Goal: Task Accomplishment & Management: Manage account settings

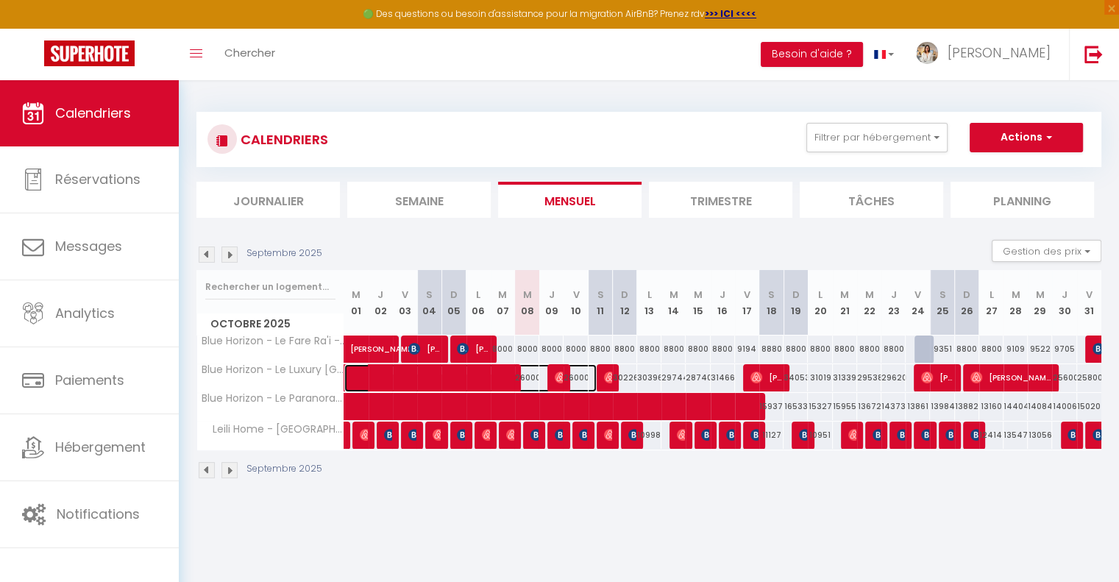
click at [504, 376] on span at bounding box center [478, 378] width 237 height 28
select select "OK"
select select "0"
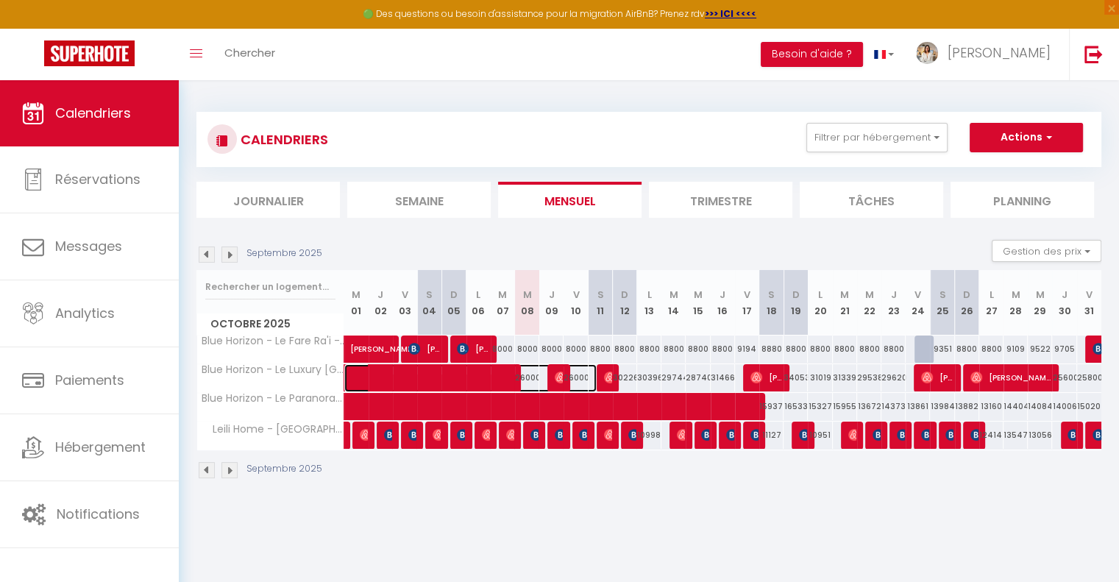
select select "1"
select select
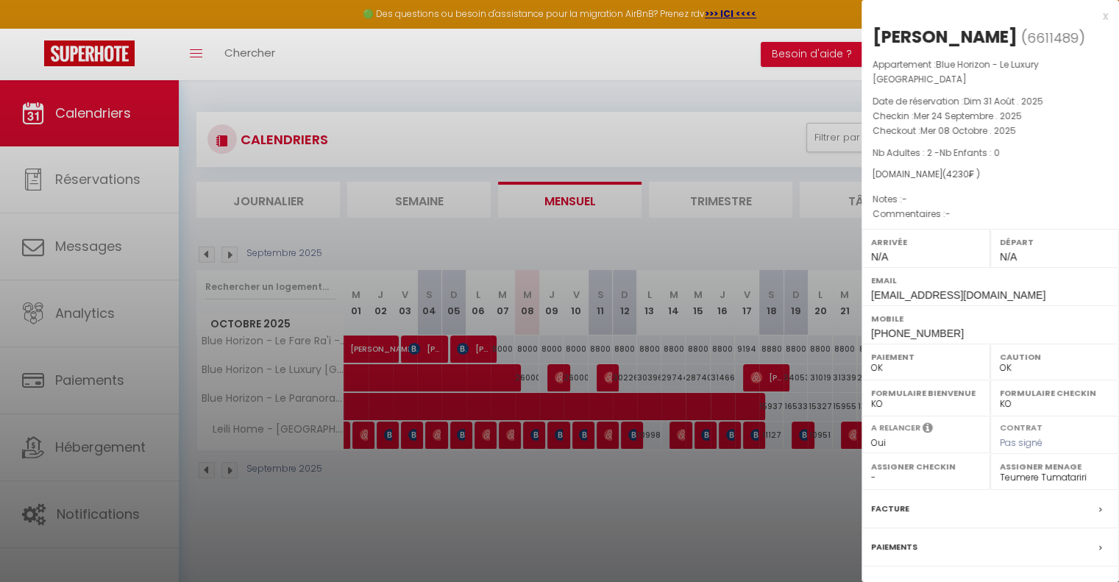
click at [536, 508] on div at bounding box center [559, 291] width 1119 height 582
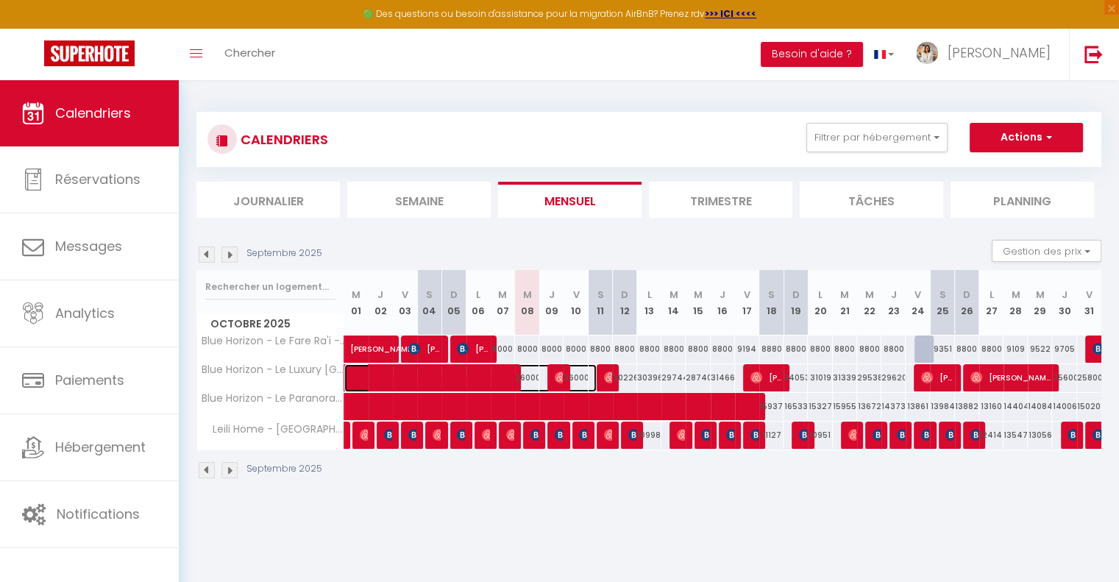
click at [488, 380] on span at bounding box center [478, 378] width 237 height 28
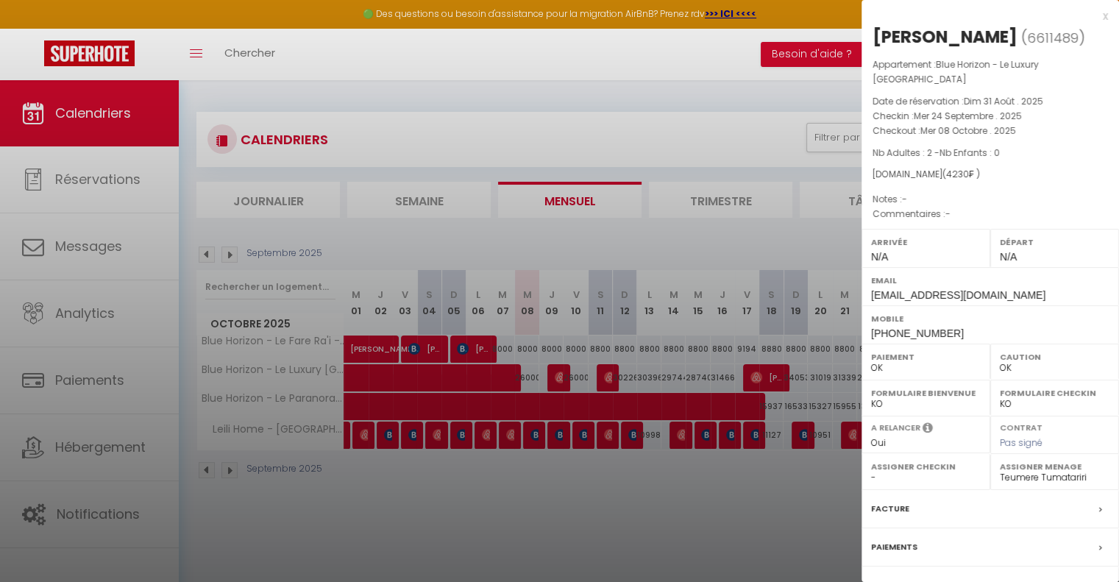
click at [518, 514] on div at bounding box center [559, 291] width 1119 height 582
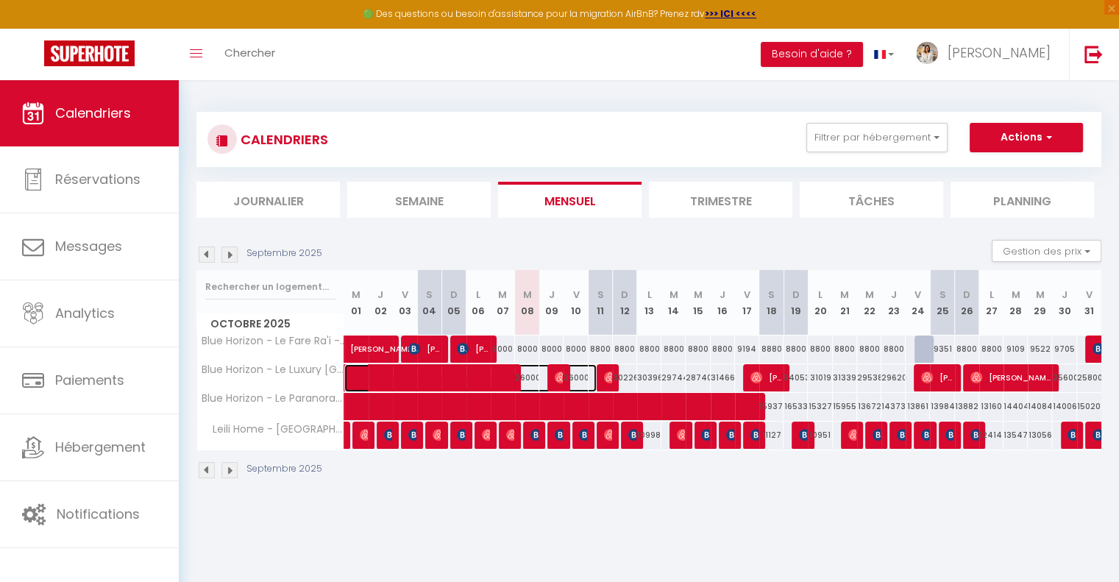
click at [488, 376] on span at bounding box center [478, 378] width 237 height 28
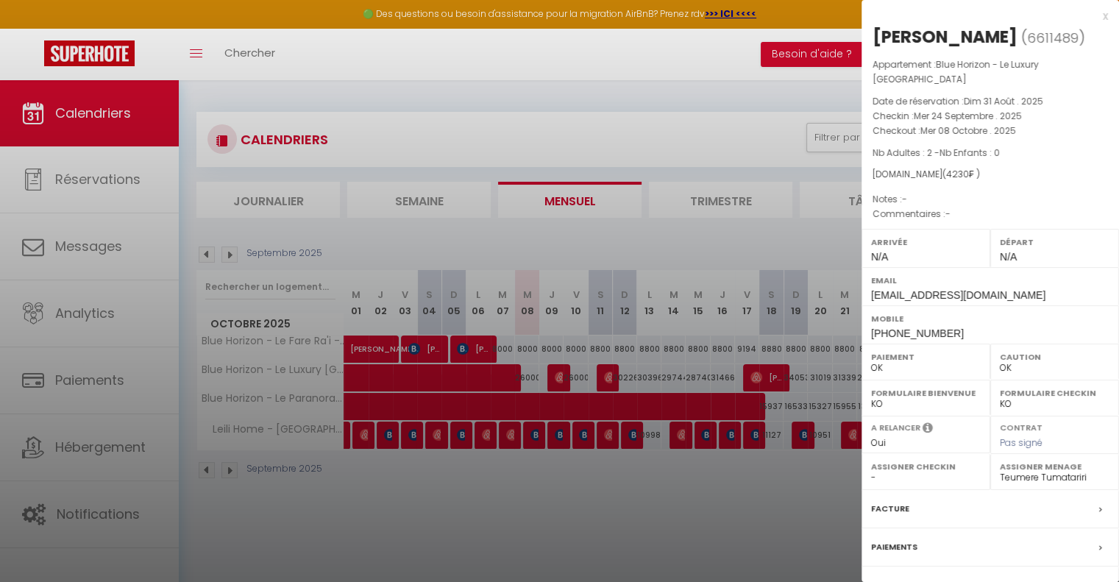
click at [458, 475] on div at bounding box center [559, 291] width 1119 height 582
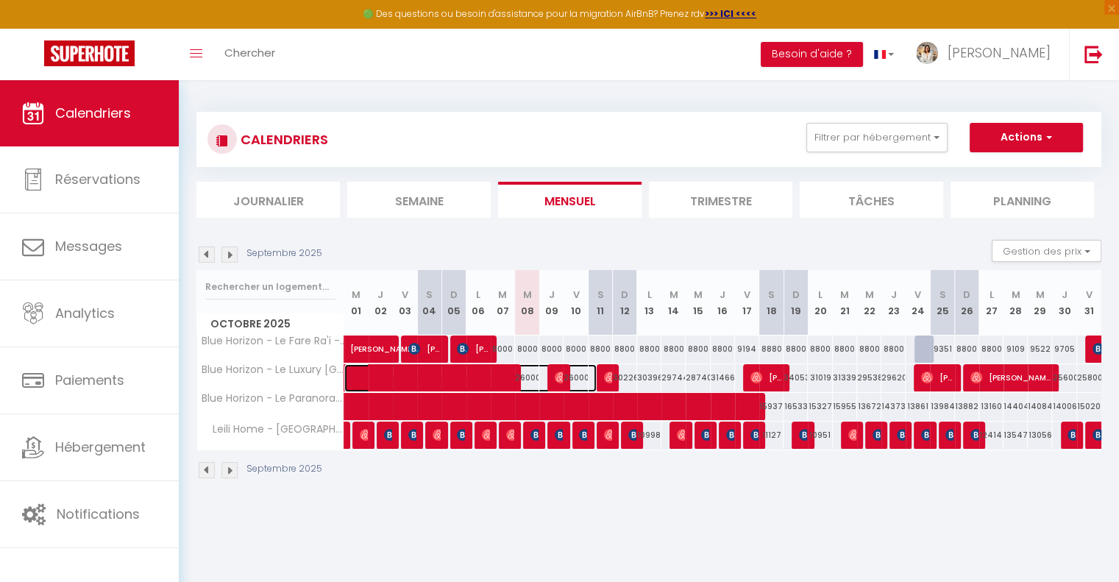
click at [569, 370] on span at bounding box center [478, 378] width 237 height 28
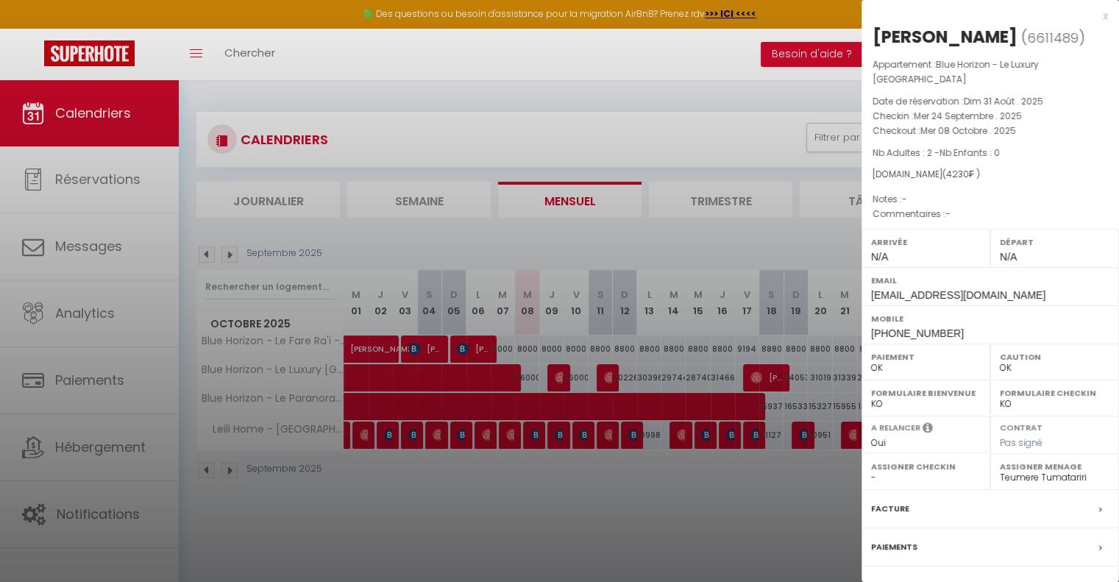
click at [596, 480] on div at bounding box center [559, 291] width 1119 height 582
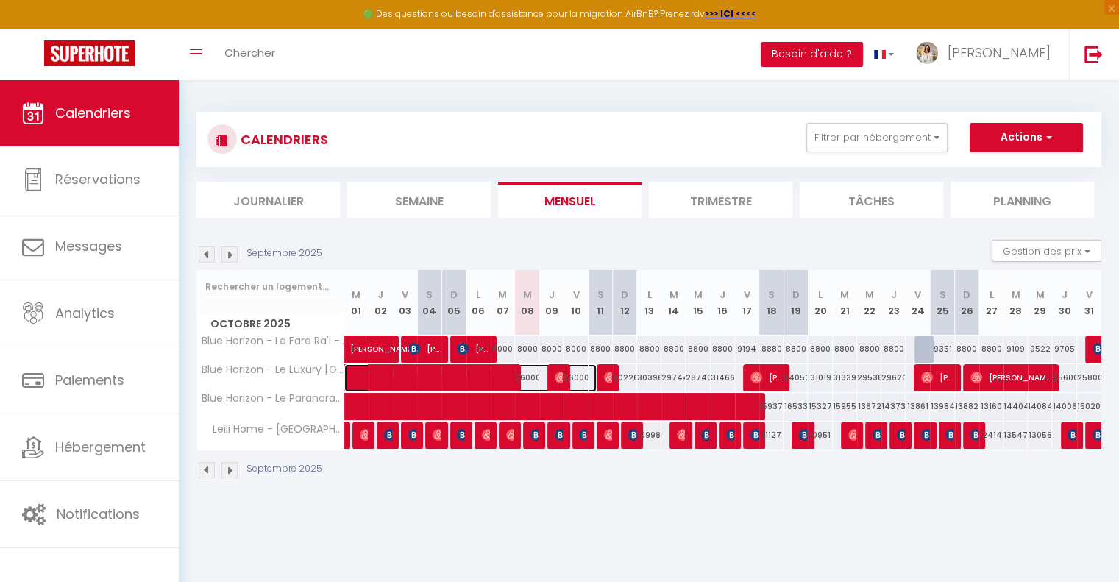
click at [512, 375] on span at bounding box center [478, 378] width 237 height 28
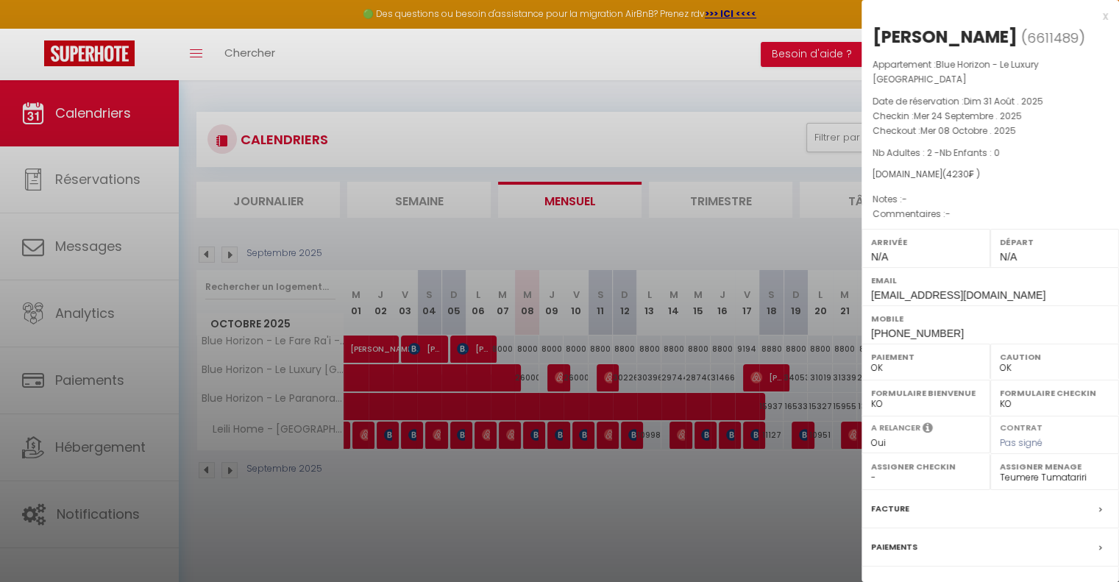
click at [555, 447] on div at bounding box center [559, 291] width 1119 height 582
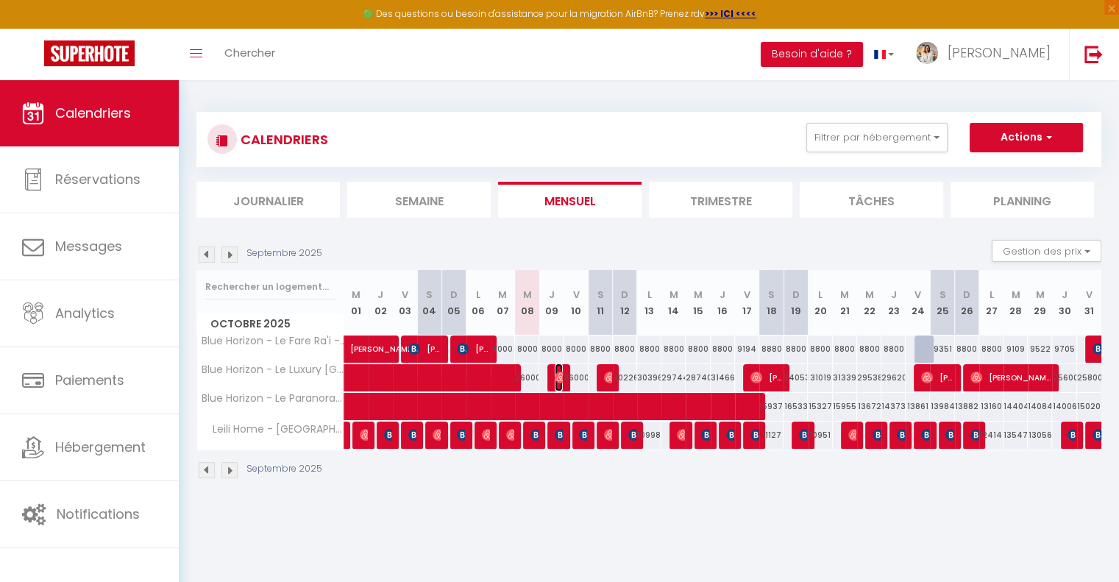
click at [557, 369] on span "[PERSON_NAME]" at bounding box center [559, 377] width 8 height 28
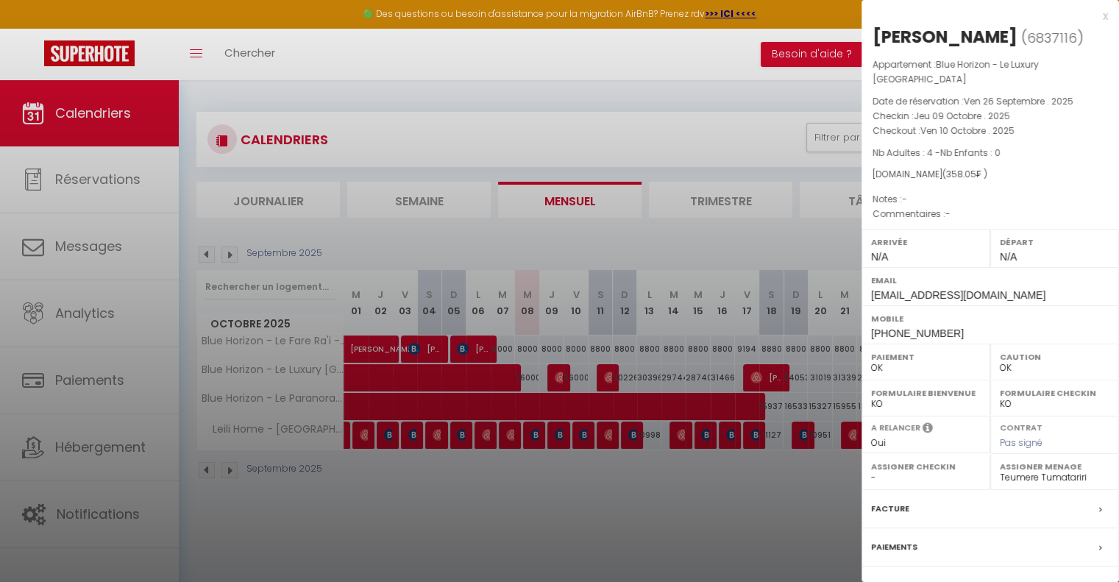
click at [628, 501] on div at bounding box center [559, 291] width 1119 height 582
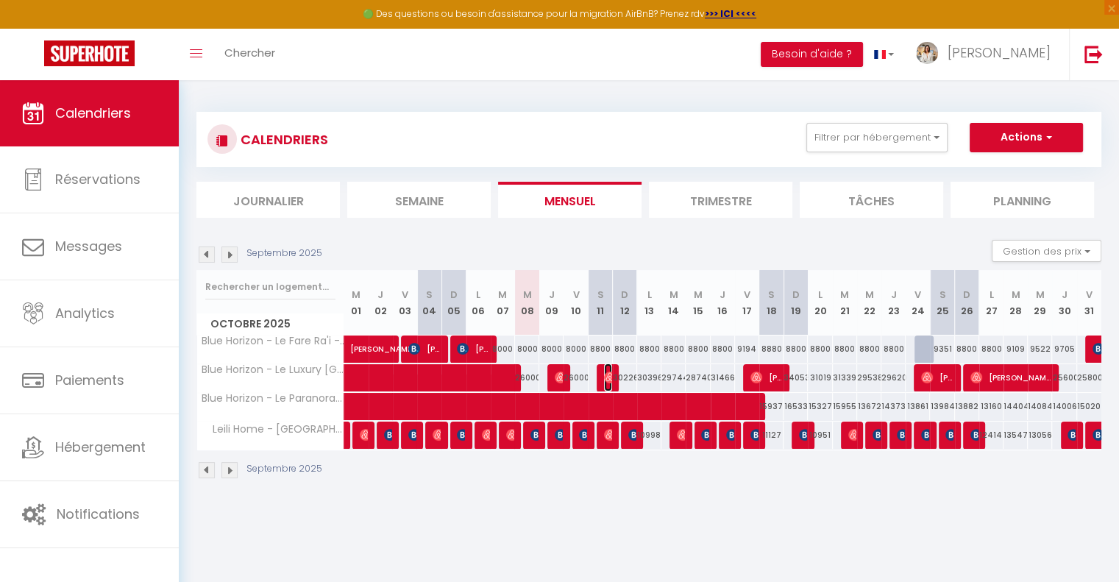
click at [608, 377] on img at bounding box center [610, 377] width 12 height 12
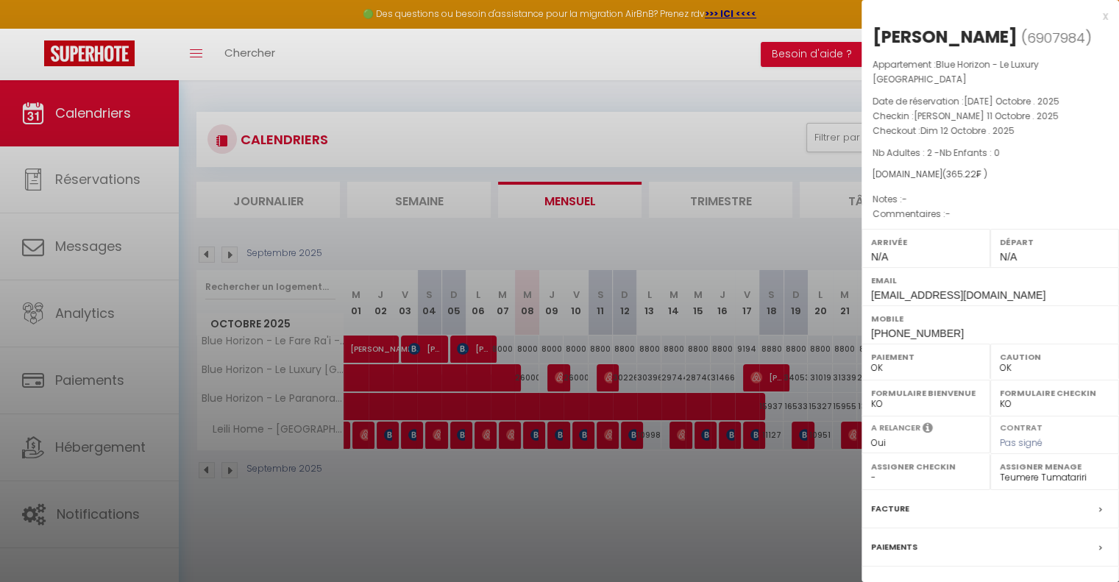
click at [627, 502] on div at bounding box center [559, 291] width 1119 height 582
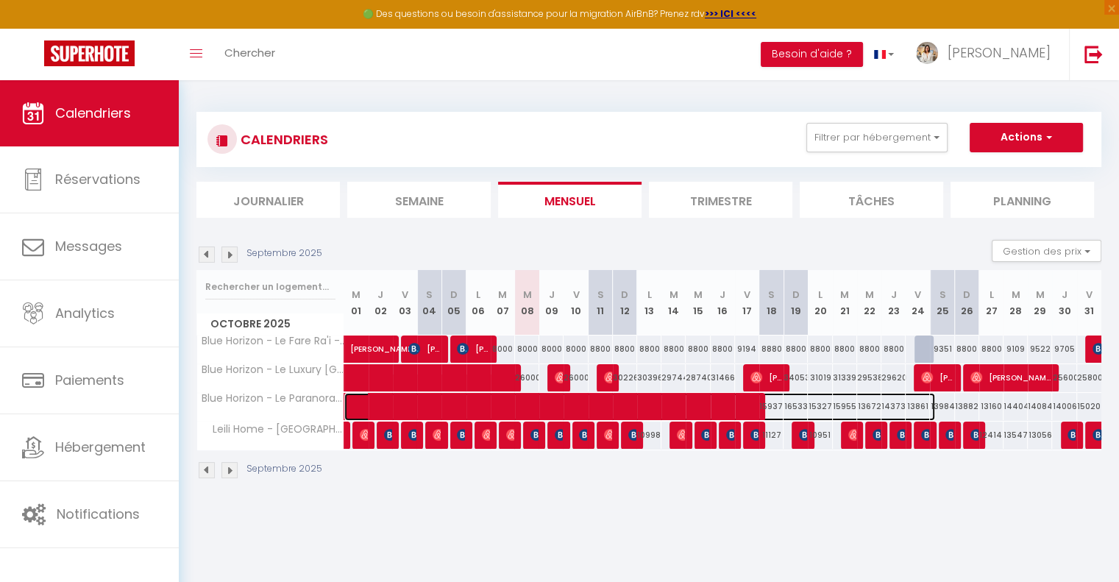
click at [391, 402] on span at bounding box center [647, 407] width 575 height 28
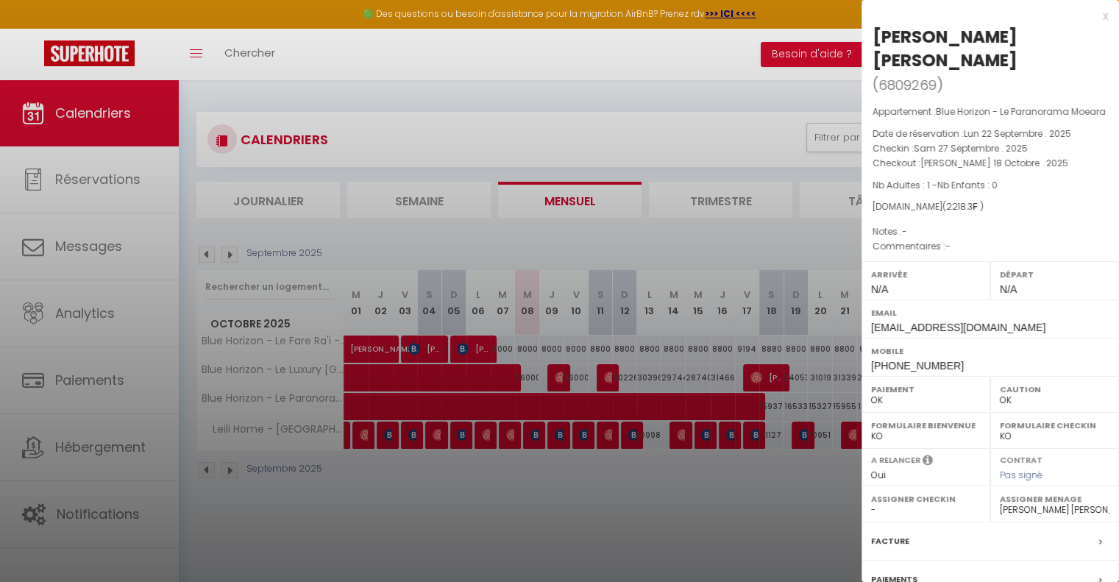
click at [469, 510] on div at bounding box center [559, 291] width 1119 height 582
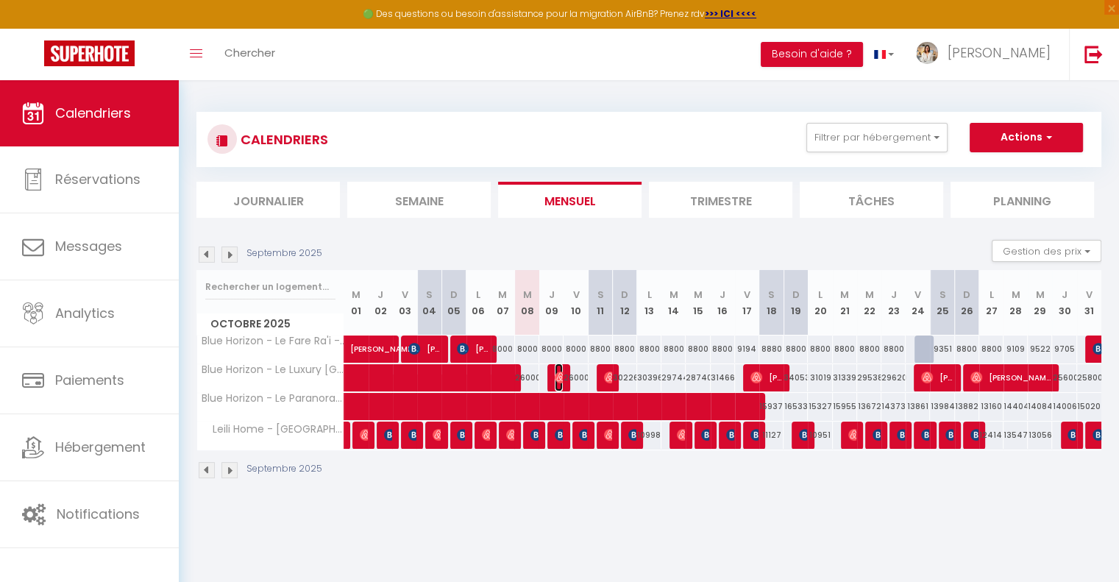
click at [562, 376] on img at bounding box center [561, 377] width 12 height 12
select select "50797"
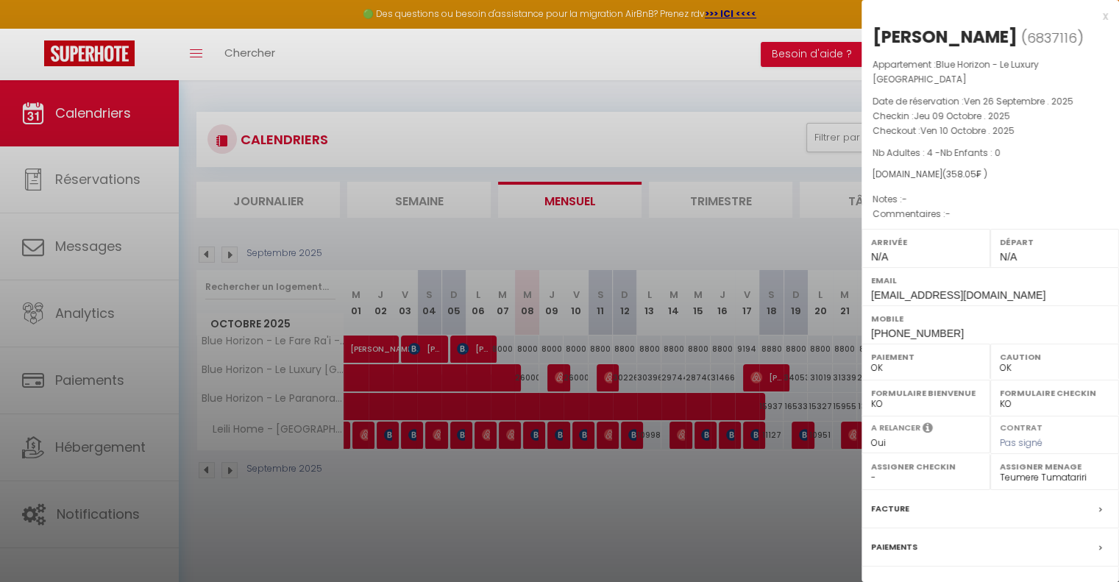
click at [582, 520] on div at bounding box center [559, 291] width 1119 height 582
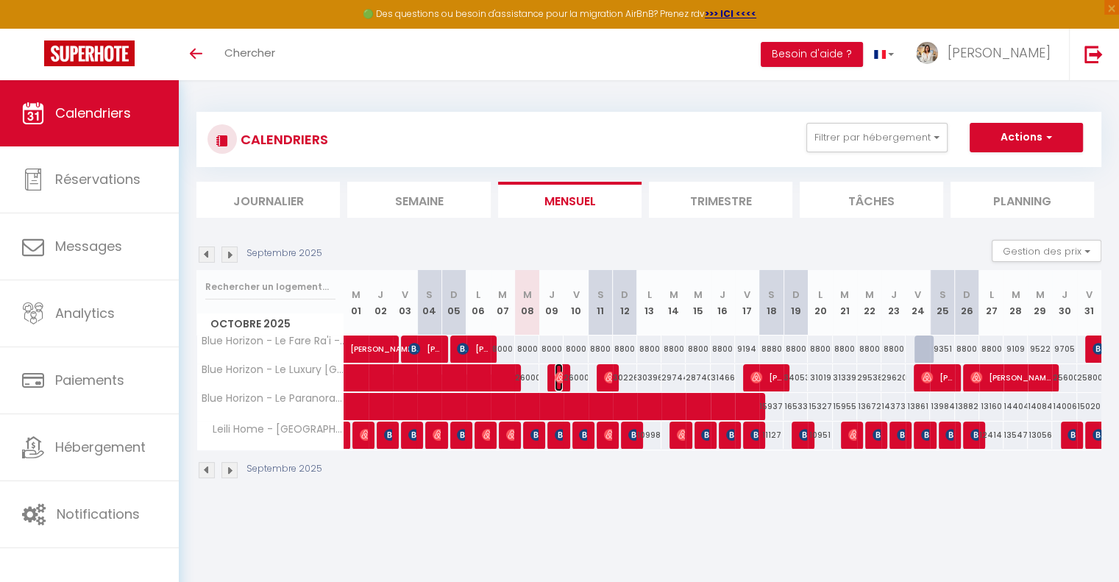
click at [558, 379] on img at bounding box center [561, 377] width 12 height 12
select select "OK"
select select "0"
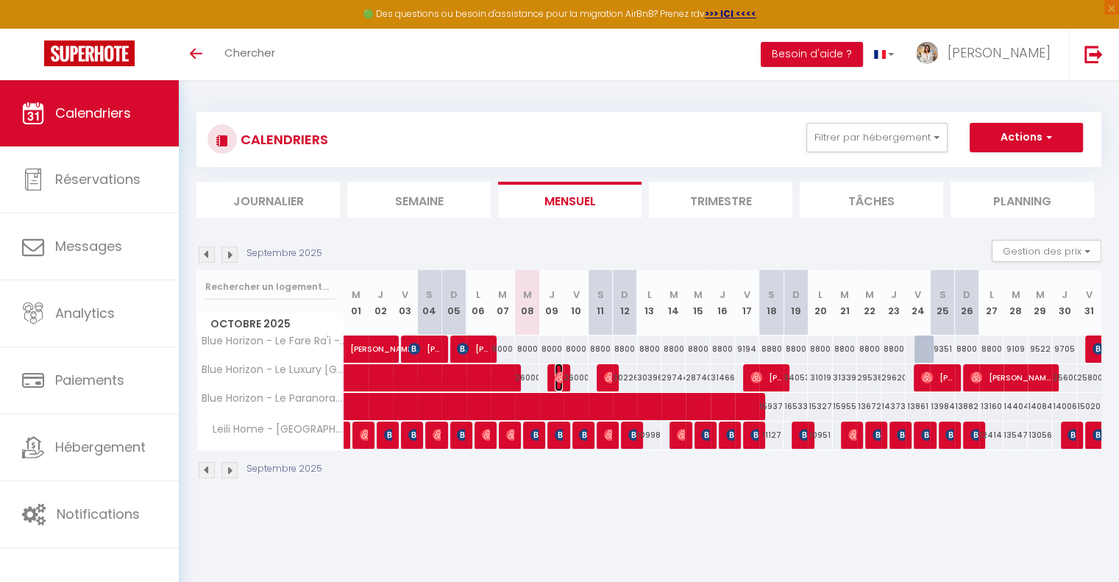
select select "1"
select select
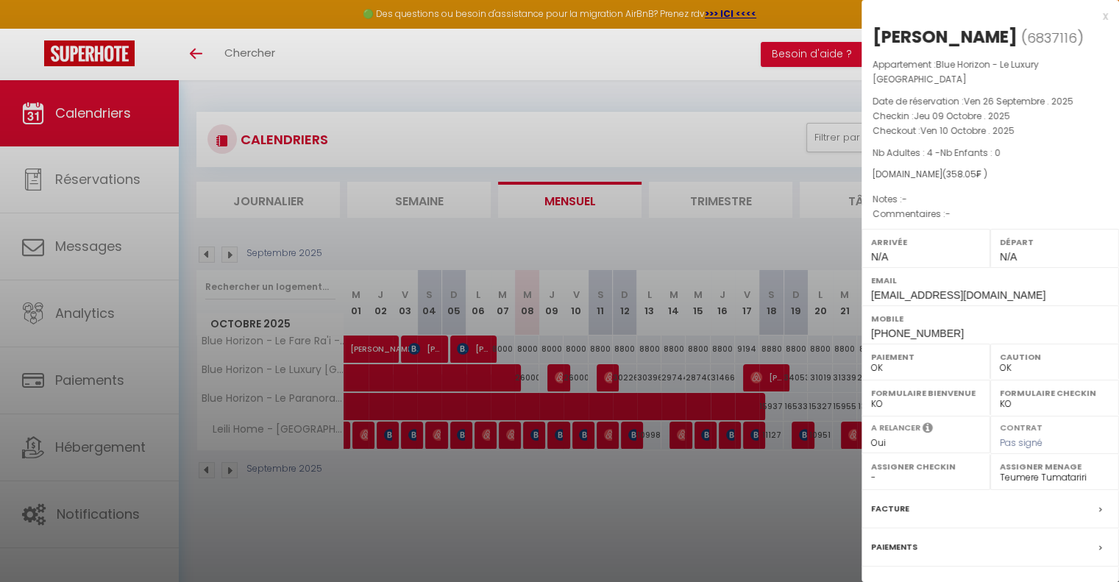
click at [580, 498] on div at bounding box center [559, 291] width 1119 height 582
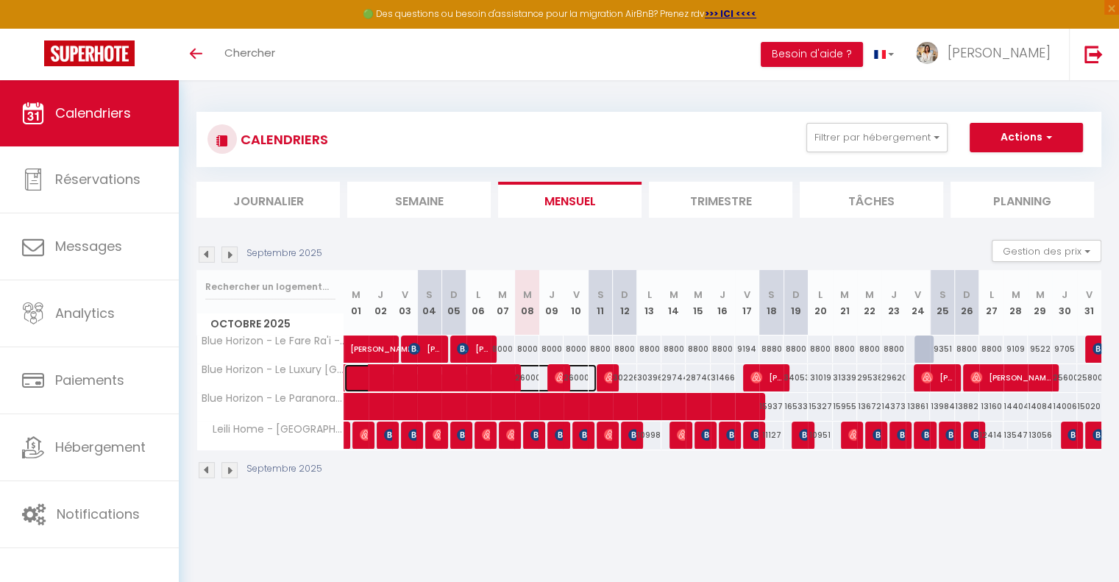
click at [511, 375] on span at bounding box center [478, 378] width 237 height 28
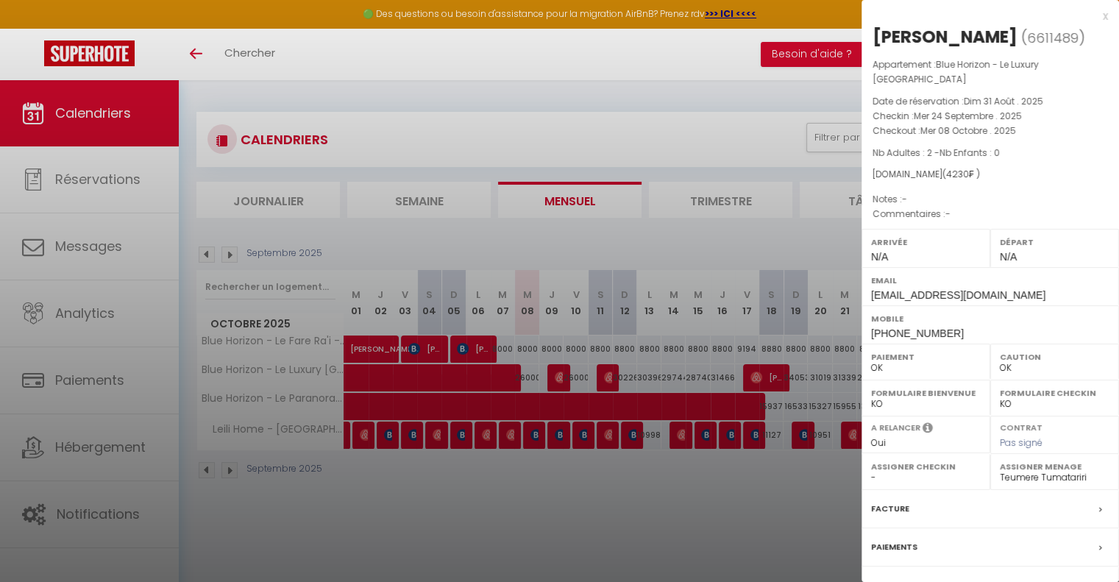
click at [576, 503] on div at bounding box center [559, 291] width 1119 height 582
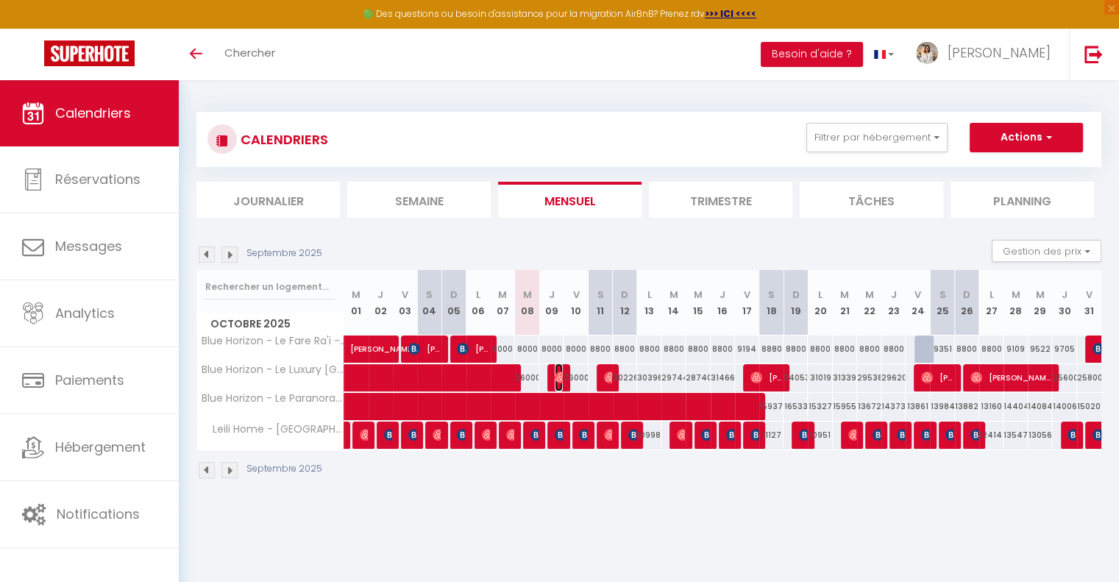
click at [557, 373] on img at bounding box center [561, 377] width 12 height 12
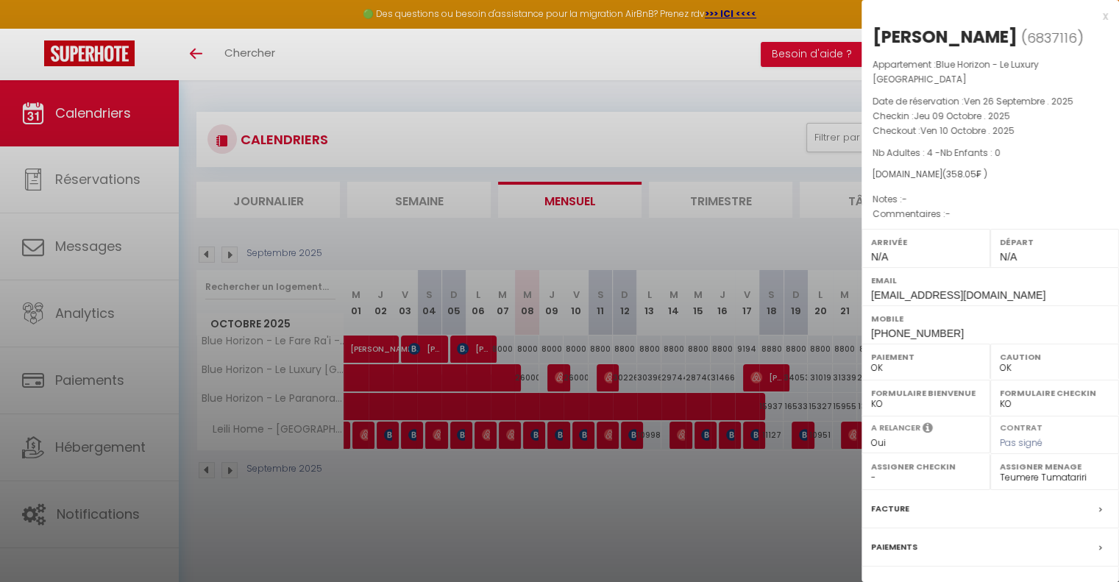
click at [614, 507] on div at bounding box center [559, 291] width 1119 height 582
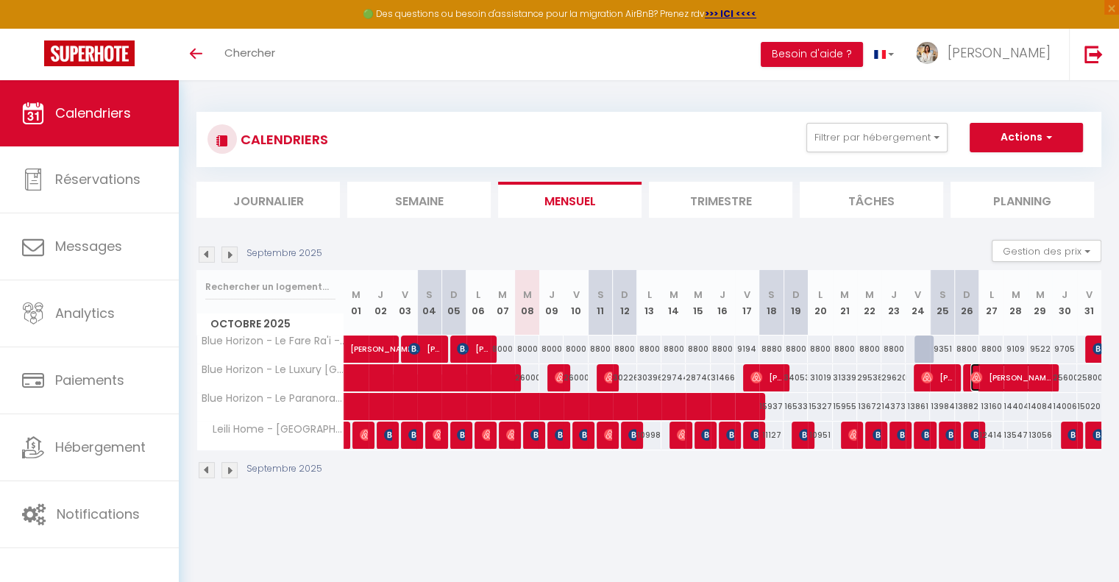
click at [985, 384] on span "[PERSON_NAME]" at bounding box center [1010, 377] width 81 height 28
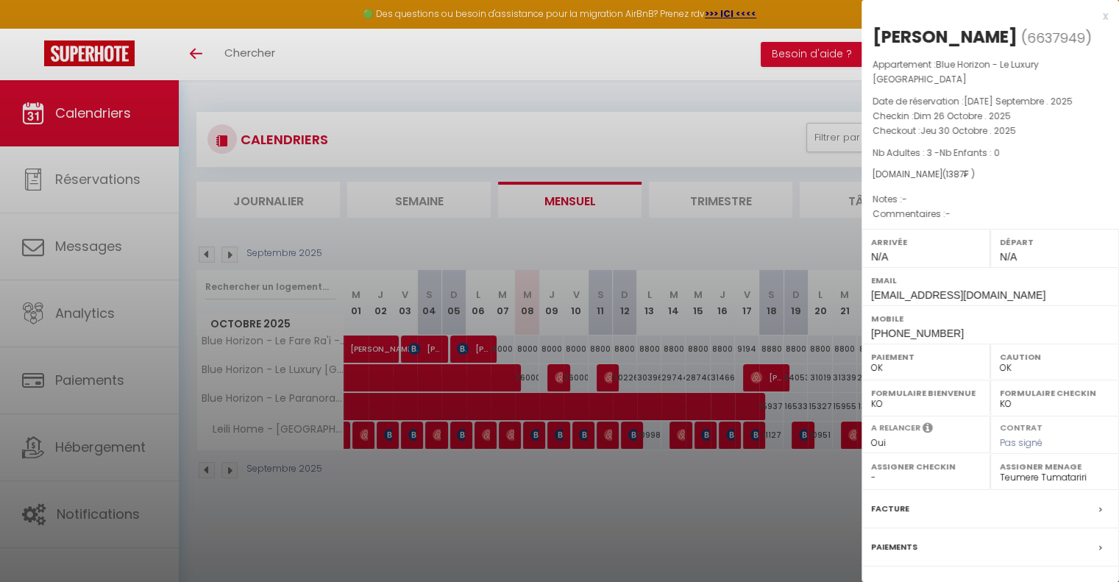
click at [781, 502] on div at bounding box center [559, 291] width 1119 height 582
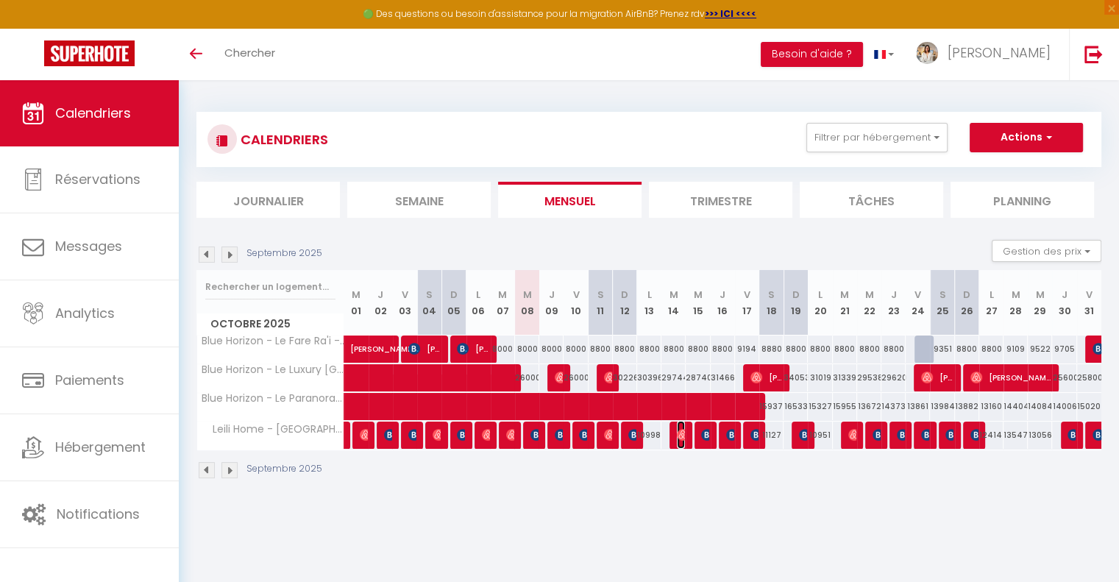
click at [683, 433] on img at bounding box center [683, 435] width 12 height 12
select select "51243"
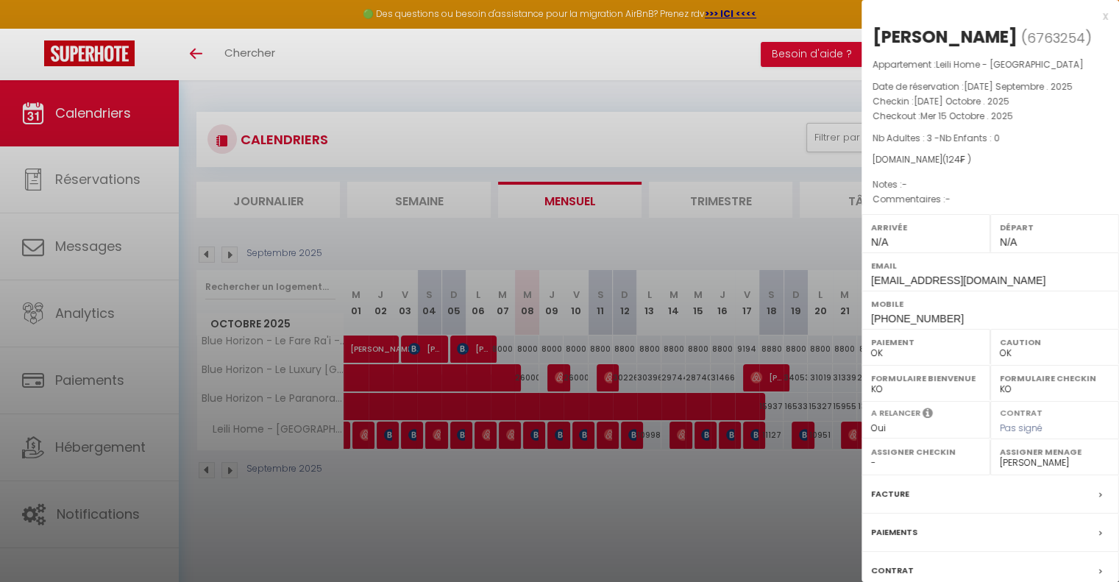
click at [602, 464] on div at bounding box center [559, 291] width 1119 height 582
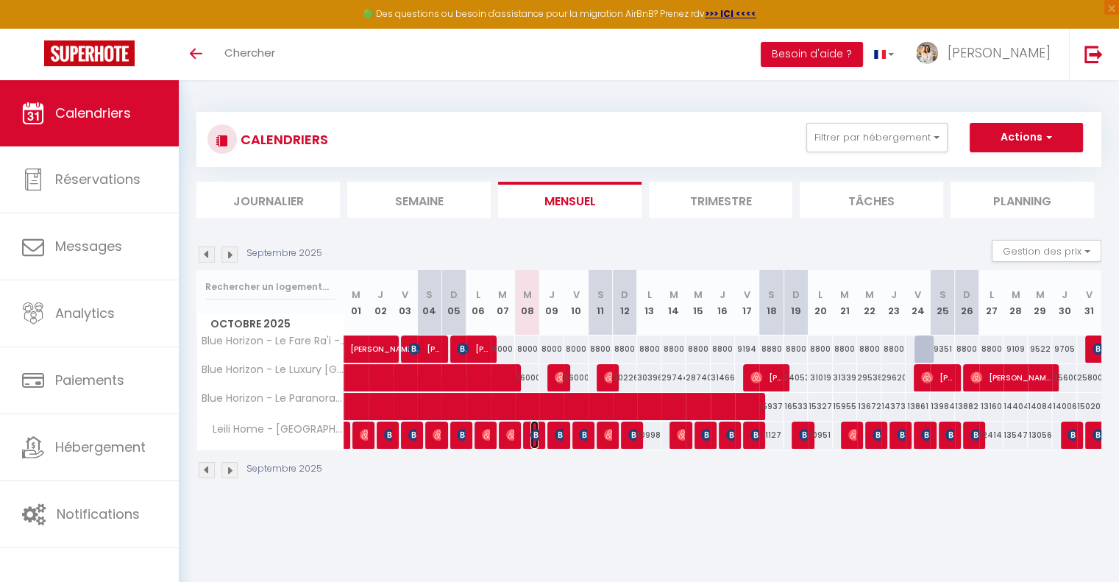
click at [532, 429] on img at bounding box center [536, 435] width 12 height 12
select select "KO"
select select
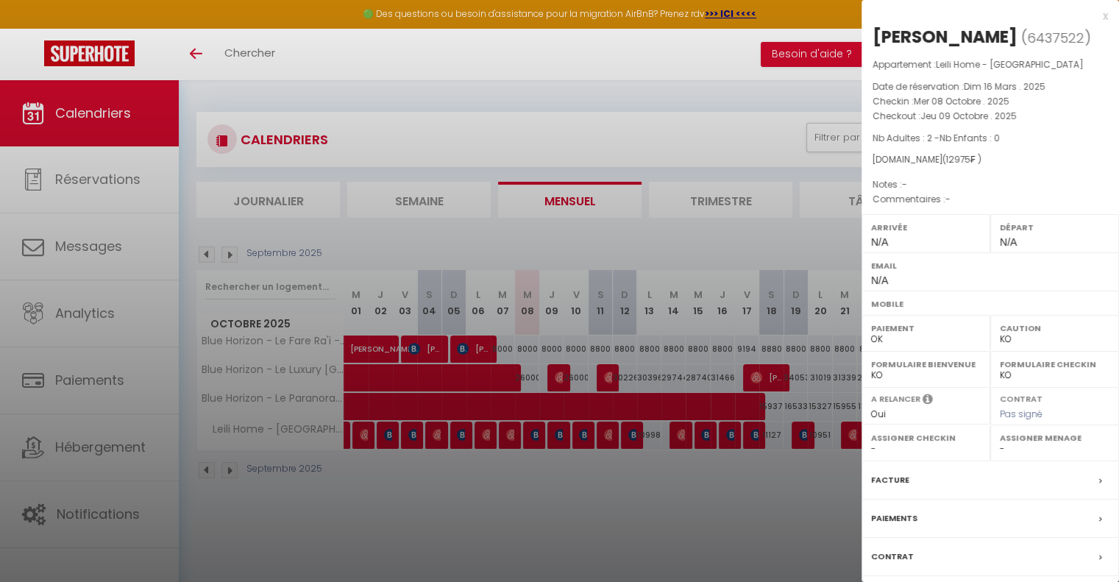
click at [591, 502] on div at bounding box center [559, 291] width 1119 height 582
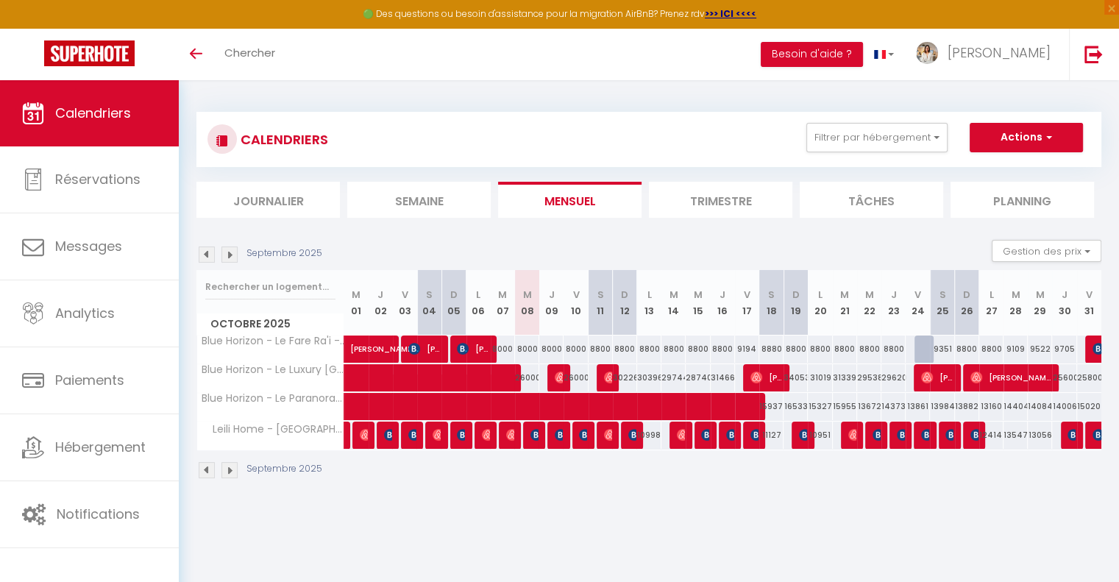
click at [564, 431] on div at bounding box center [557, 436] width 24 height 28
click at [556, 432] on img at bounding box center [561, 435] width 12 height 12
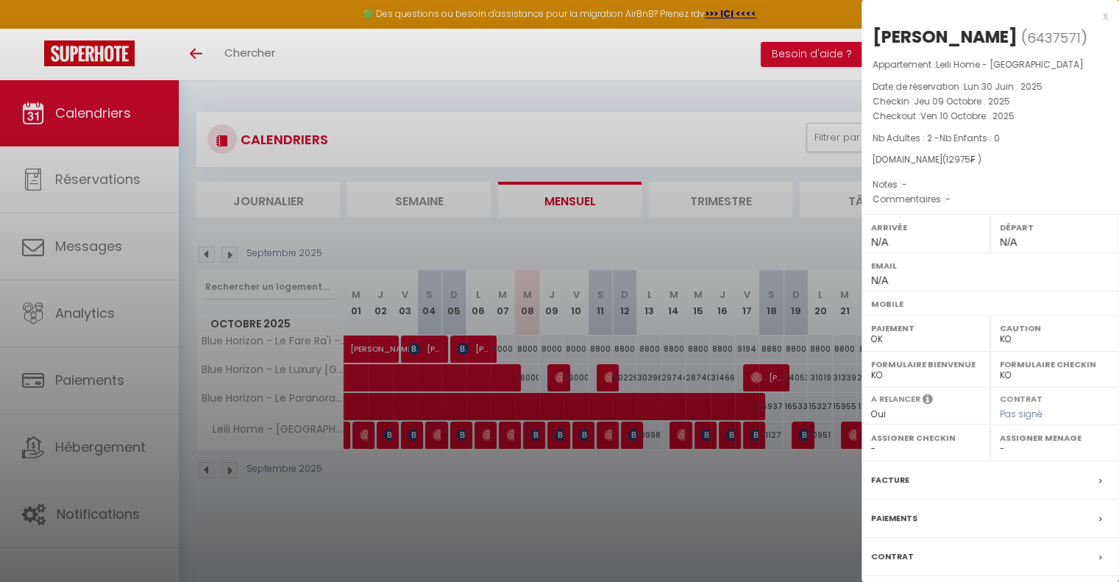
click at [556, 432] on div at bounding box center [559, 291] width 1119 height 582
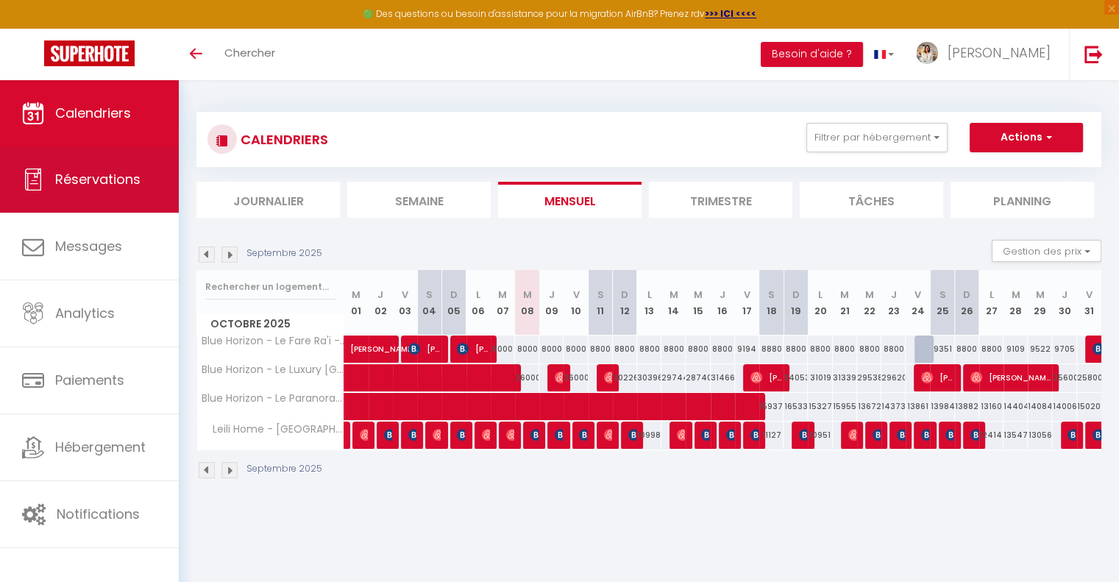
click at [165, 176] on link "Réservations" at bounding box center [89, 179] width 179 height 66
select select "not_cancelled"
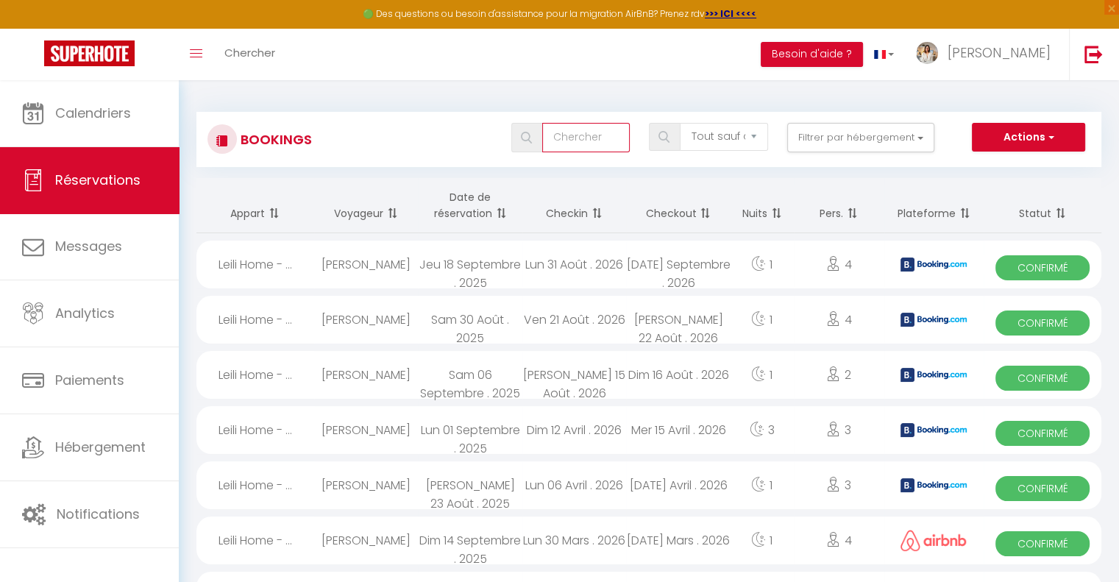
click at [582, 130] on input "text" at bounding box center [586, 137] width 88 height 29
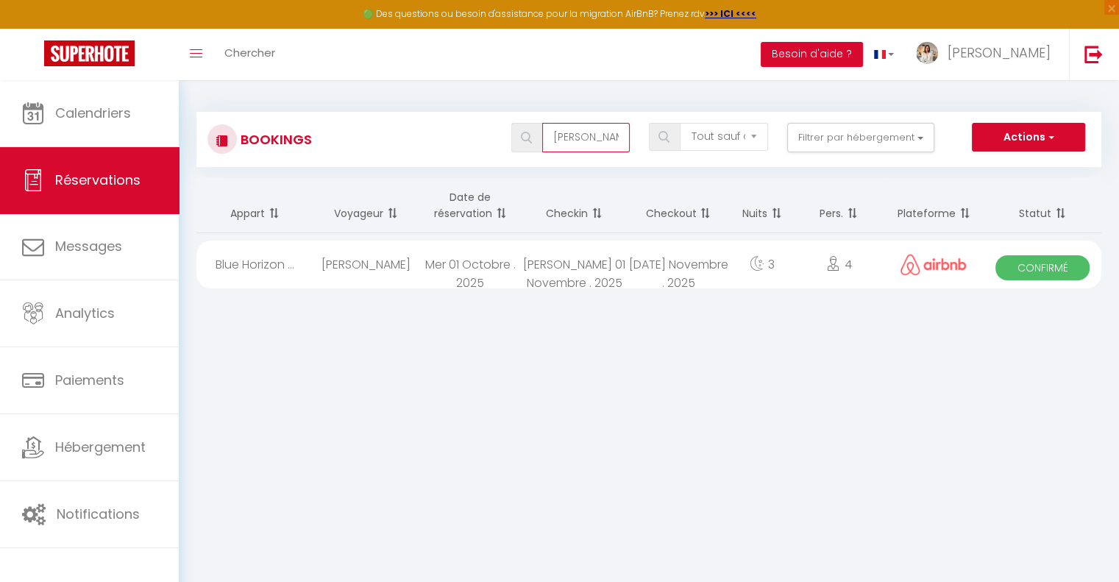
type input "[PERSON_NAME]"
click at [127, 185] on span "Réservations" at bounding box center [97, 180] width 85 height 18
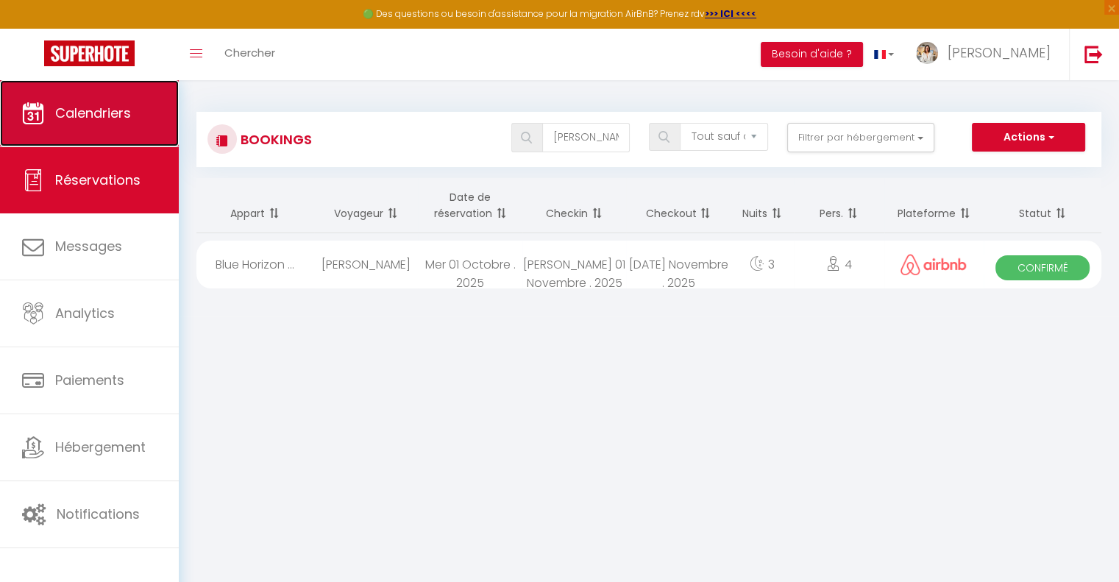
click at [93, 119] on span "Calendriers" at bounding box center [93, 113] width 76 height 18
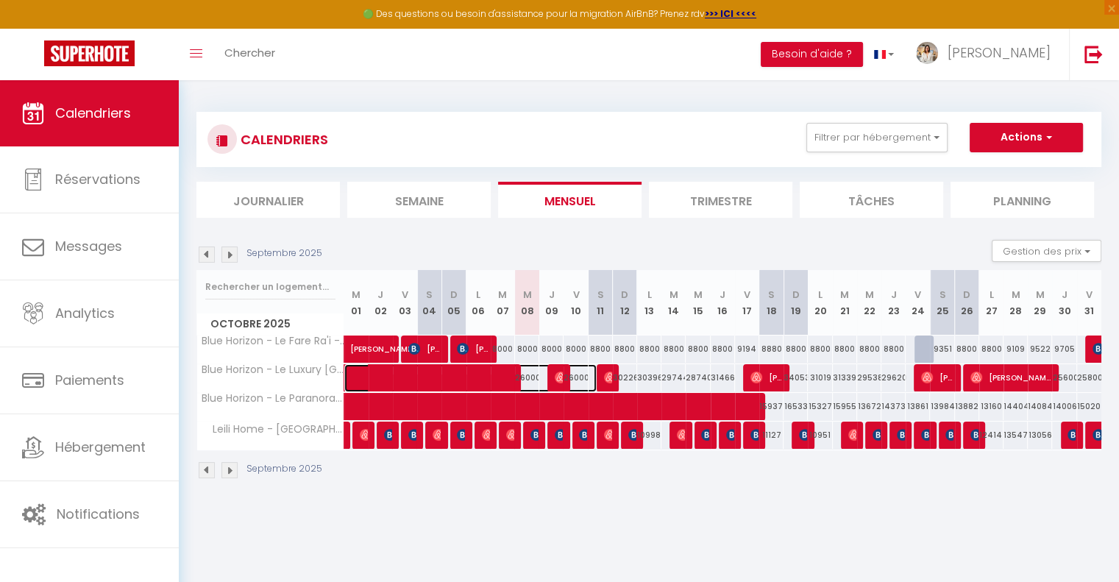
click at [552, 379] on span at bounding box center [478, 378] width 237 height 28
select select "OK"
select select "0"
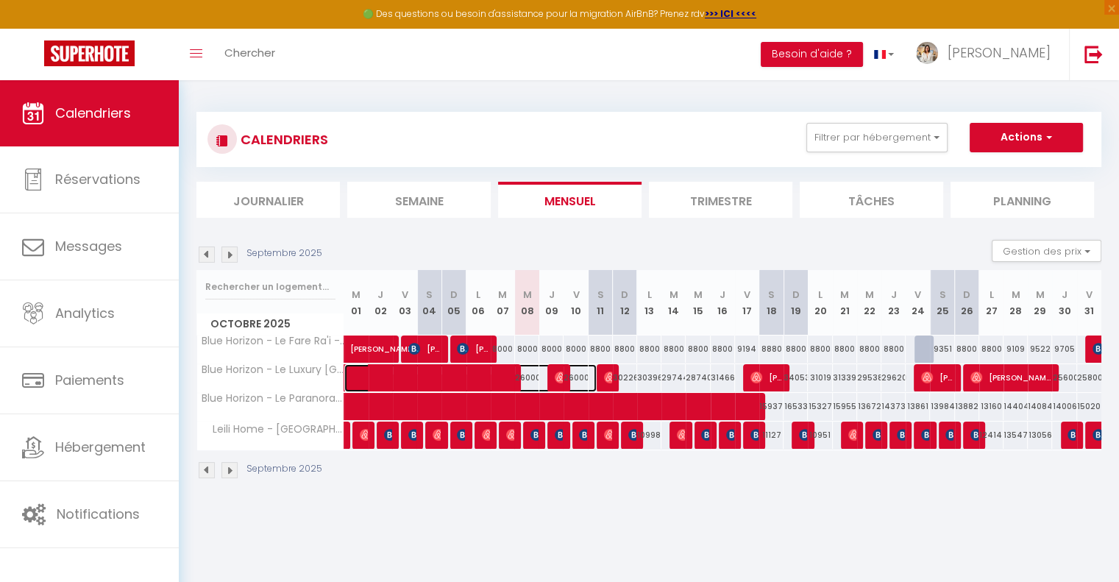
select select "1"
select select
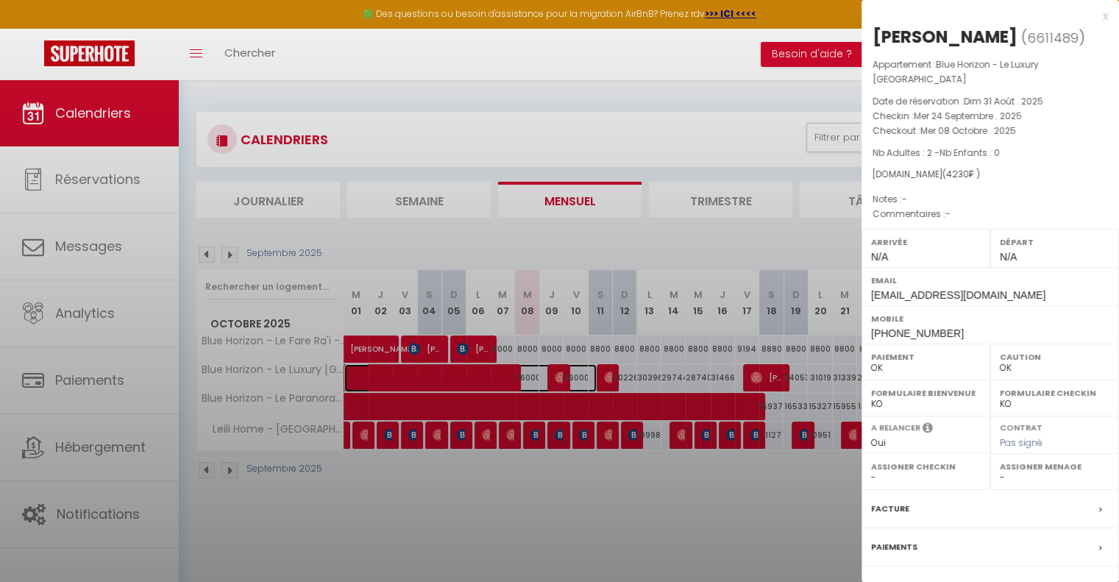
select select "50797"
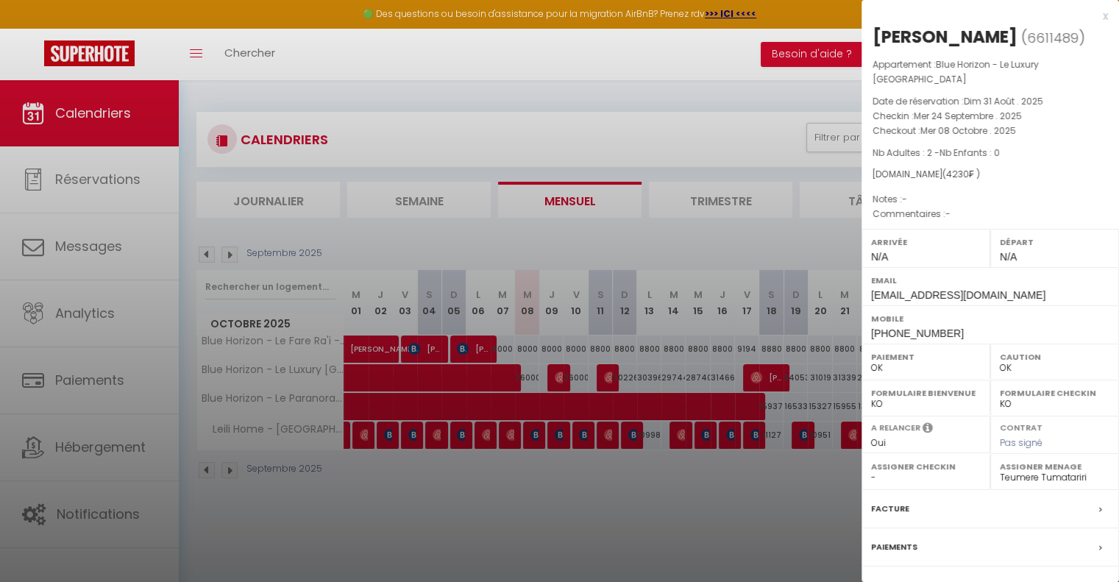
click at [569, 522] on div at bounding box center [559, 291] width 1119 height 582
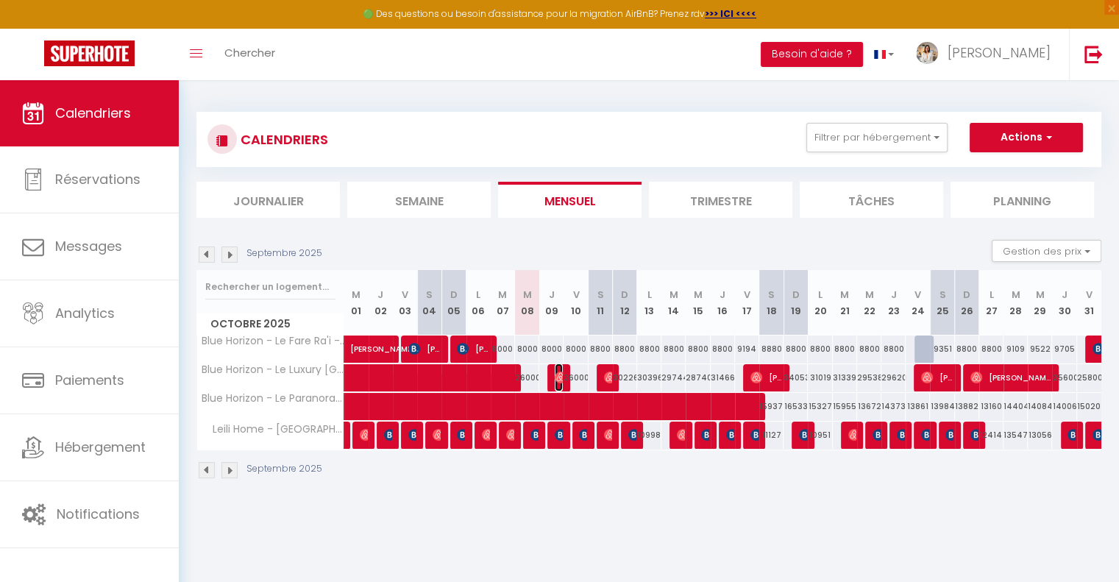
click at [559, 368] on span "[PERSON_NAME]" at bounding box center [559, 377] width 8 height 28
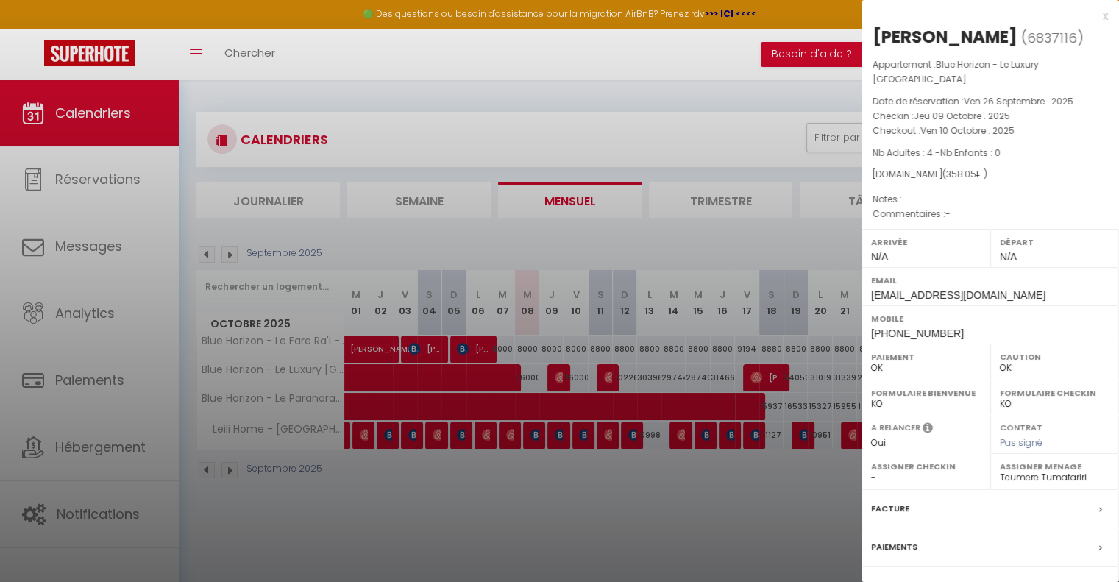
click at [541, 508] on div at bounding box center [559, 291] width 1119 height 582
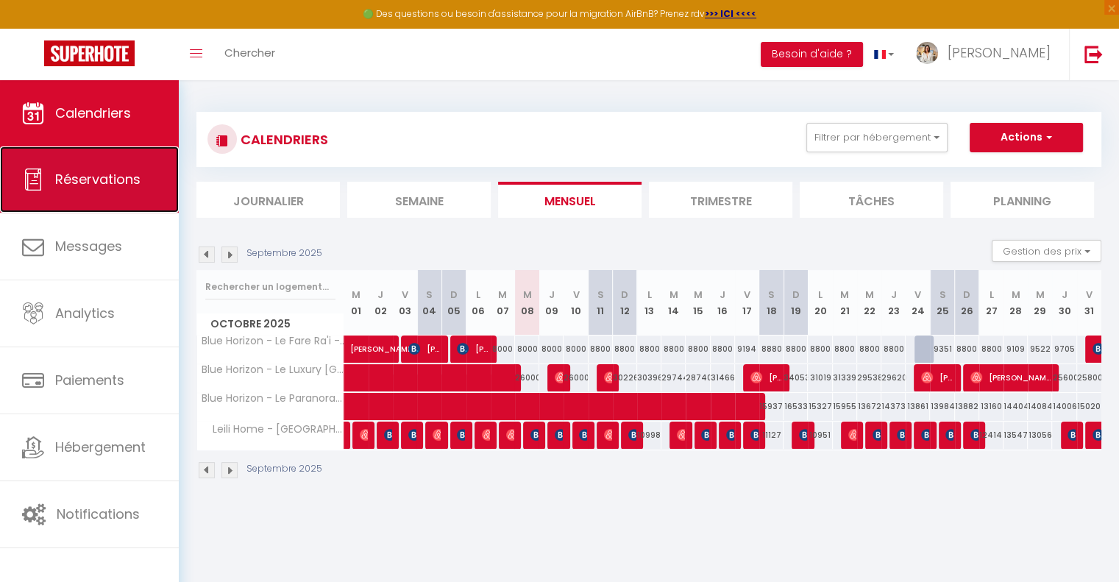
click at [137, 182] on span "Réservations" at bounding box center [97, 179] width 85 height 18
select select "not_cancelled"
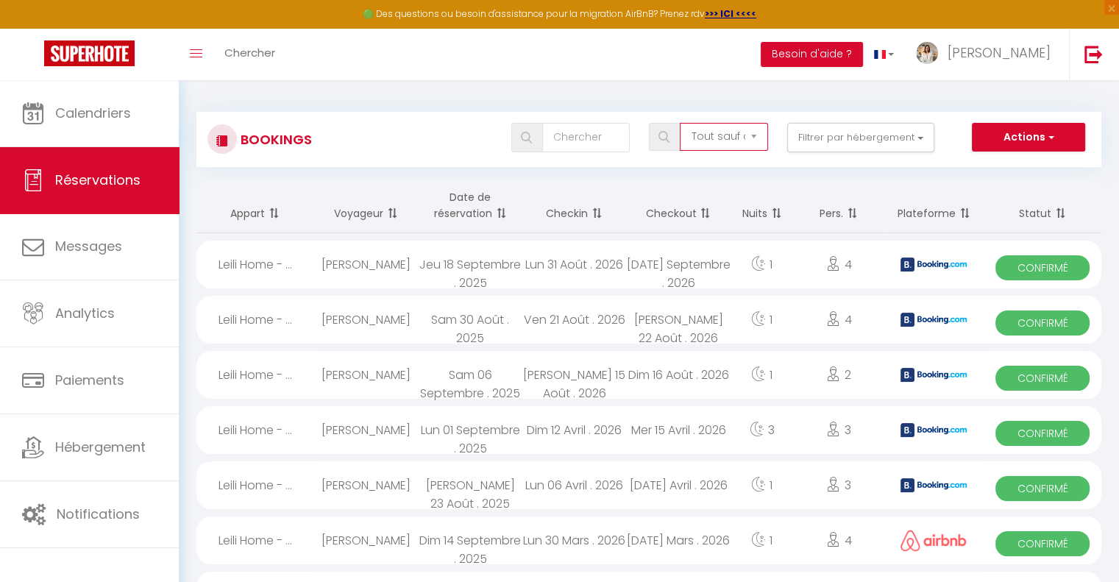
click at [705, 136] on select "Tous les statuts Annulé Confirmé Non Confirmé Tout sauf annulé No Show Request" at bounding box center [724, 137] width 88 height 28
click at [572, 146] on input "text" at bounding box center [586, 137] width 88 height 29
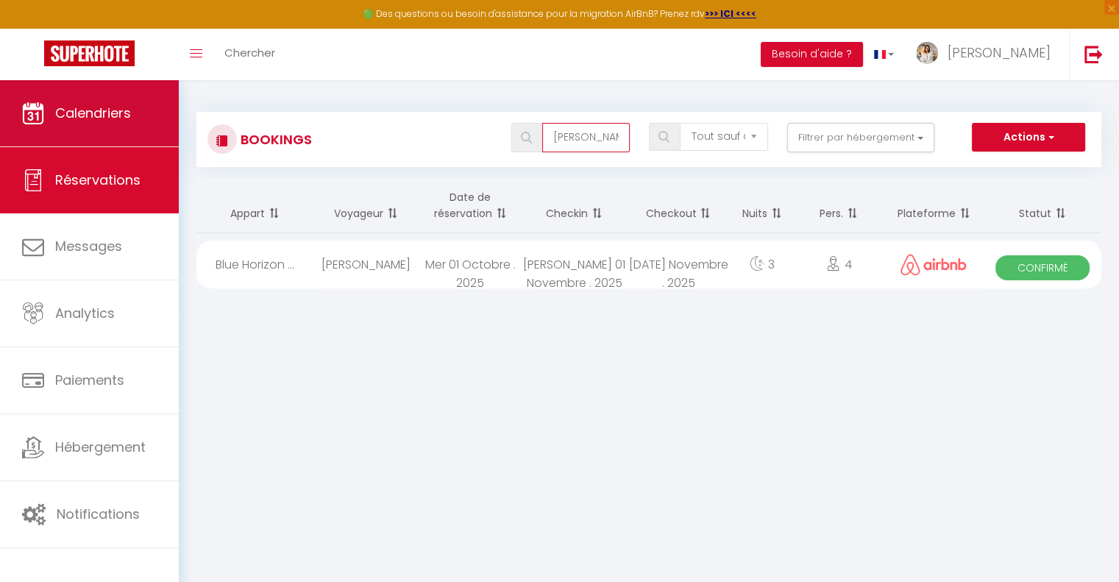
type input "[PERSON_NAME]"
click at [131, 131] on link "Calendriers" at bounding box center [89, 113] width 179 height 66
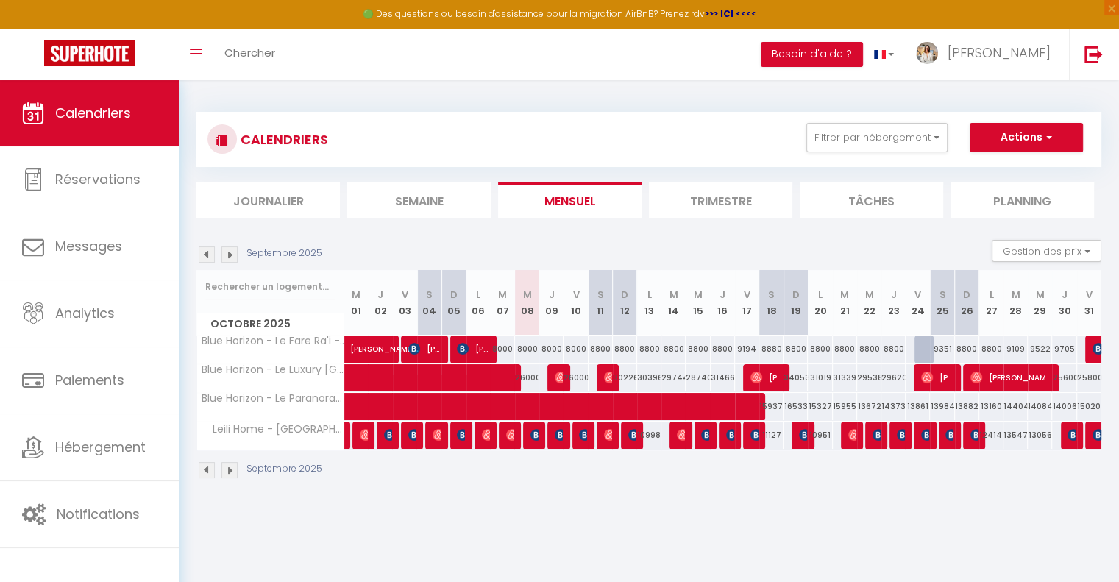
click at [511, 475] on div "Septembre 2025" at bounding box center [648, 471] width 905 height 43
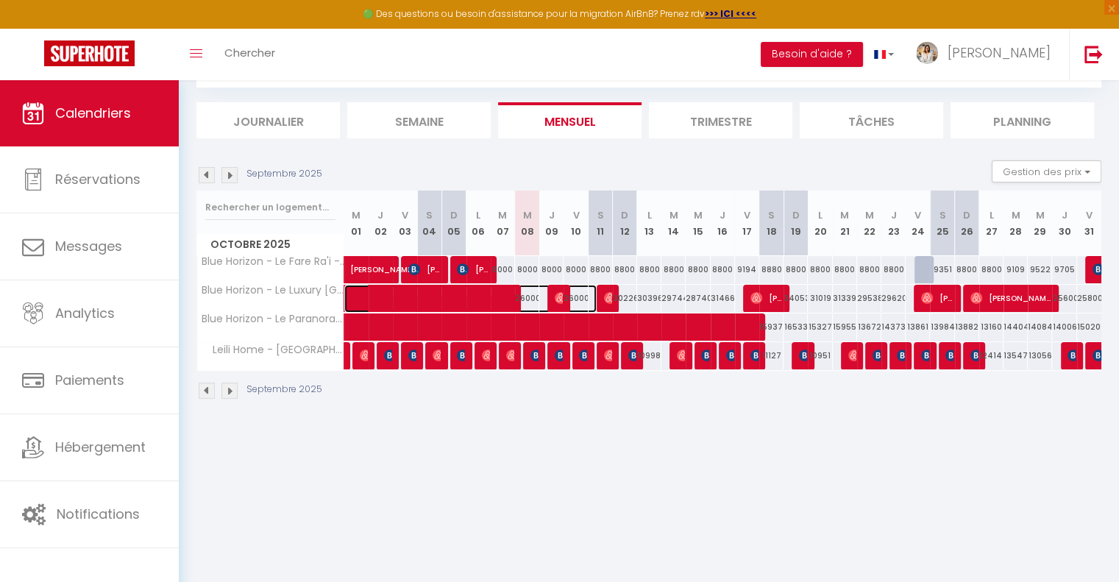
click at [529, 294] on span at bounding box center [478, 299] width 237 height 28
select select "OK"
select select "0"
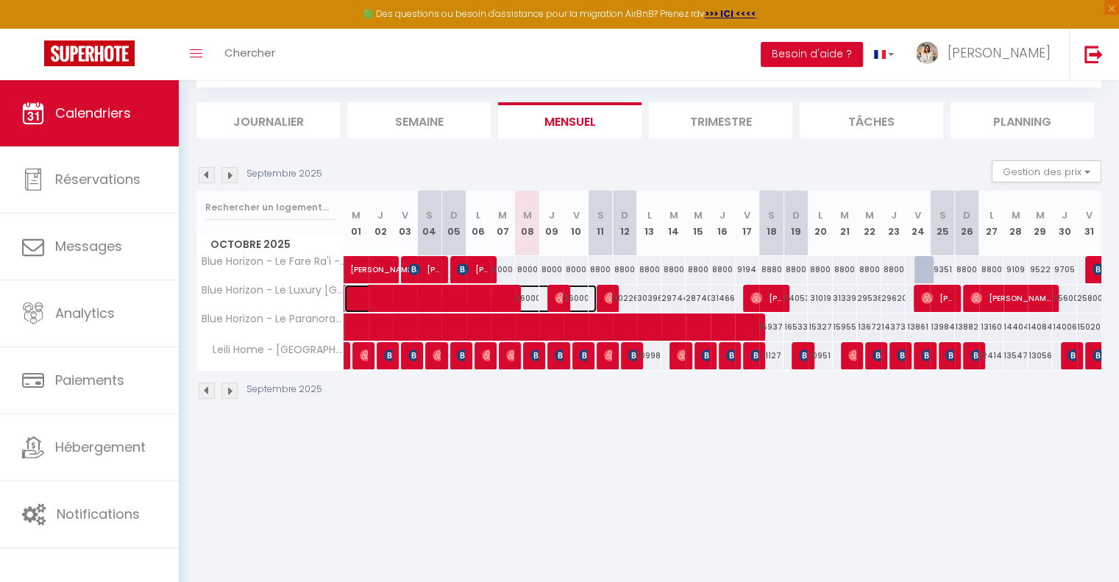
select select "1"
select select
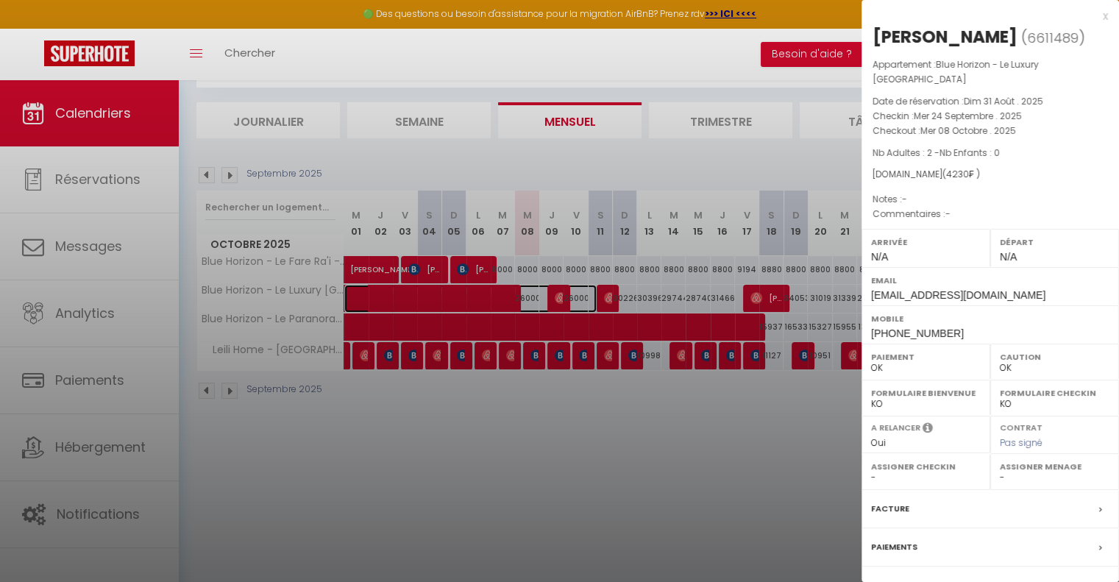
select select "50797"
click at [528, 429] on div at bounding box center [559, 291] width 1119 height 582
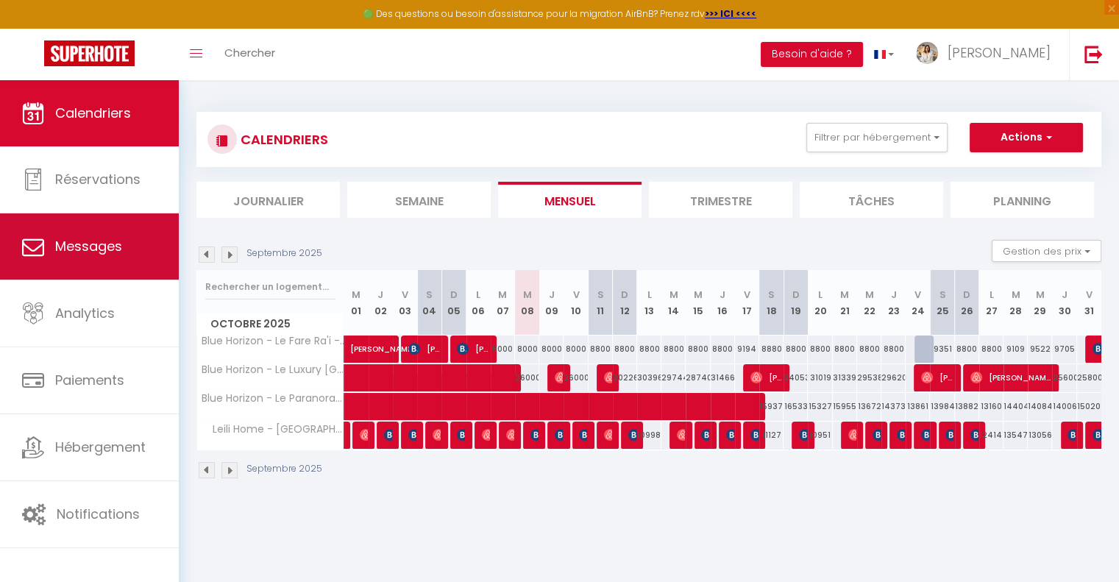
click at [88, 249] on span "Messages" at bounding box center [88, 246] width 67 height 18
select select "message"
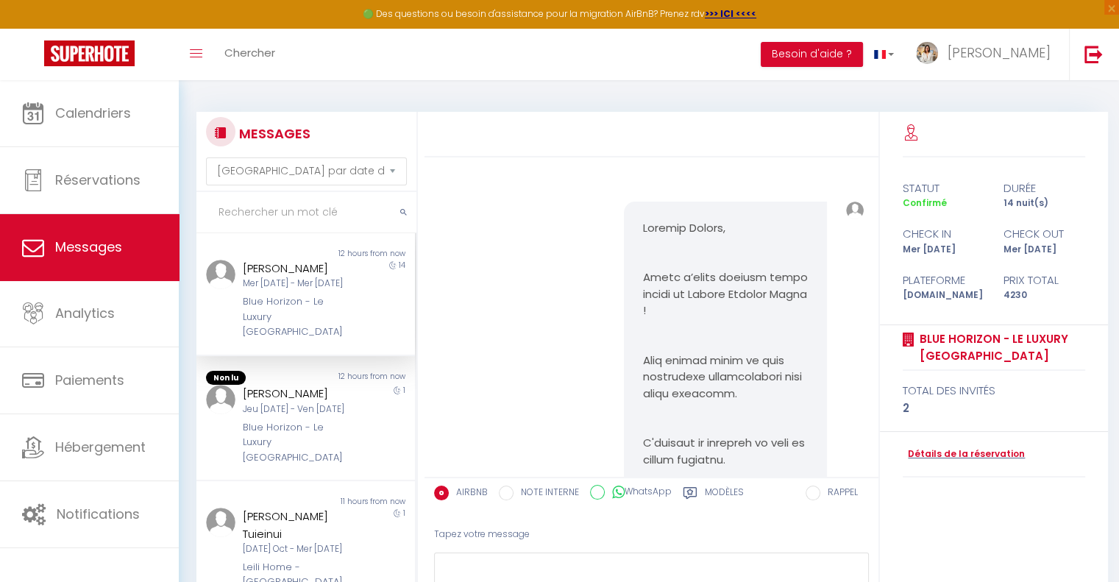
scroll to position [16034, 0]
